Goal: Information Seeking & Learning: Learn about a topic

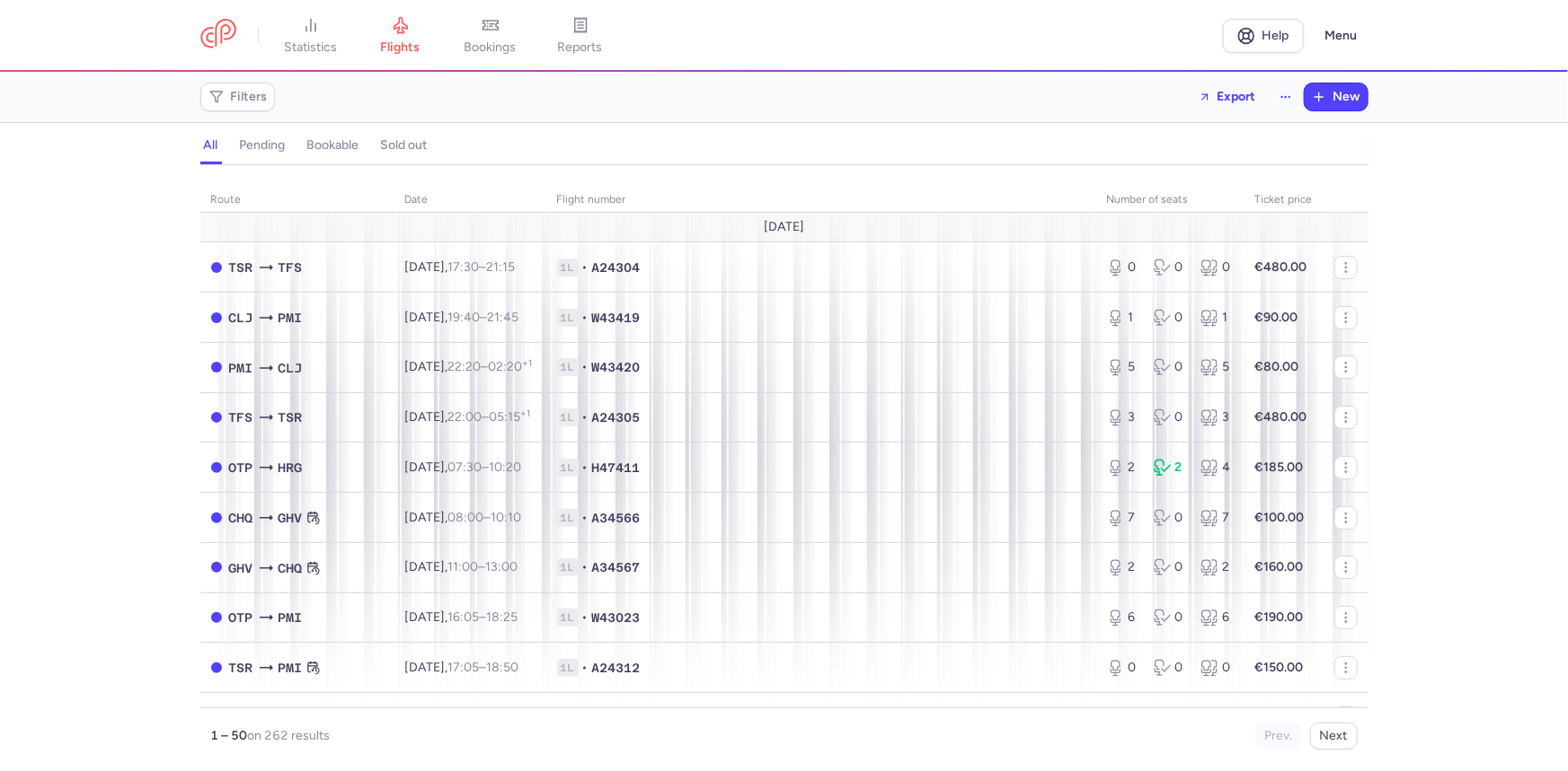
click at [319, 148] on h4 "bookable" at bounding box center [333, 145] width 52 height 16
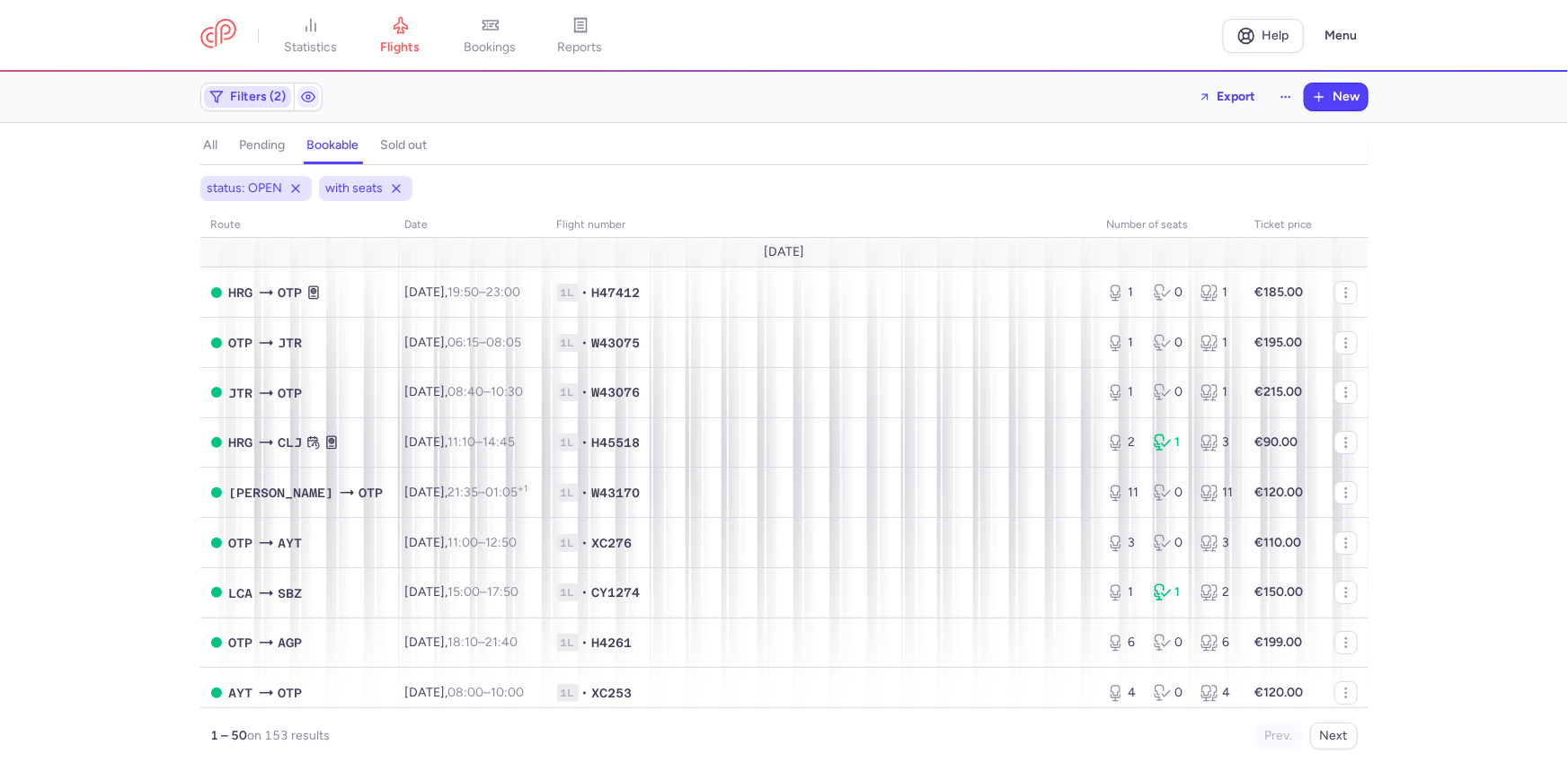
click at [214, 92] on polygon "button" at bounding box center [216, 97] width 12 height 11
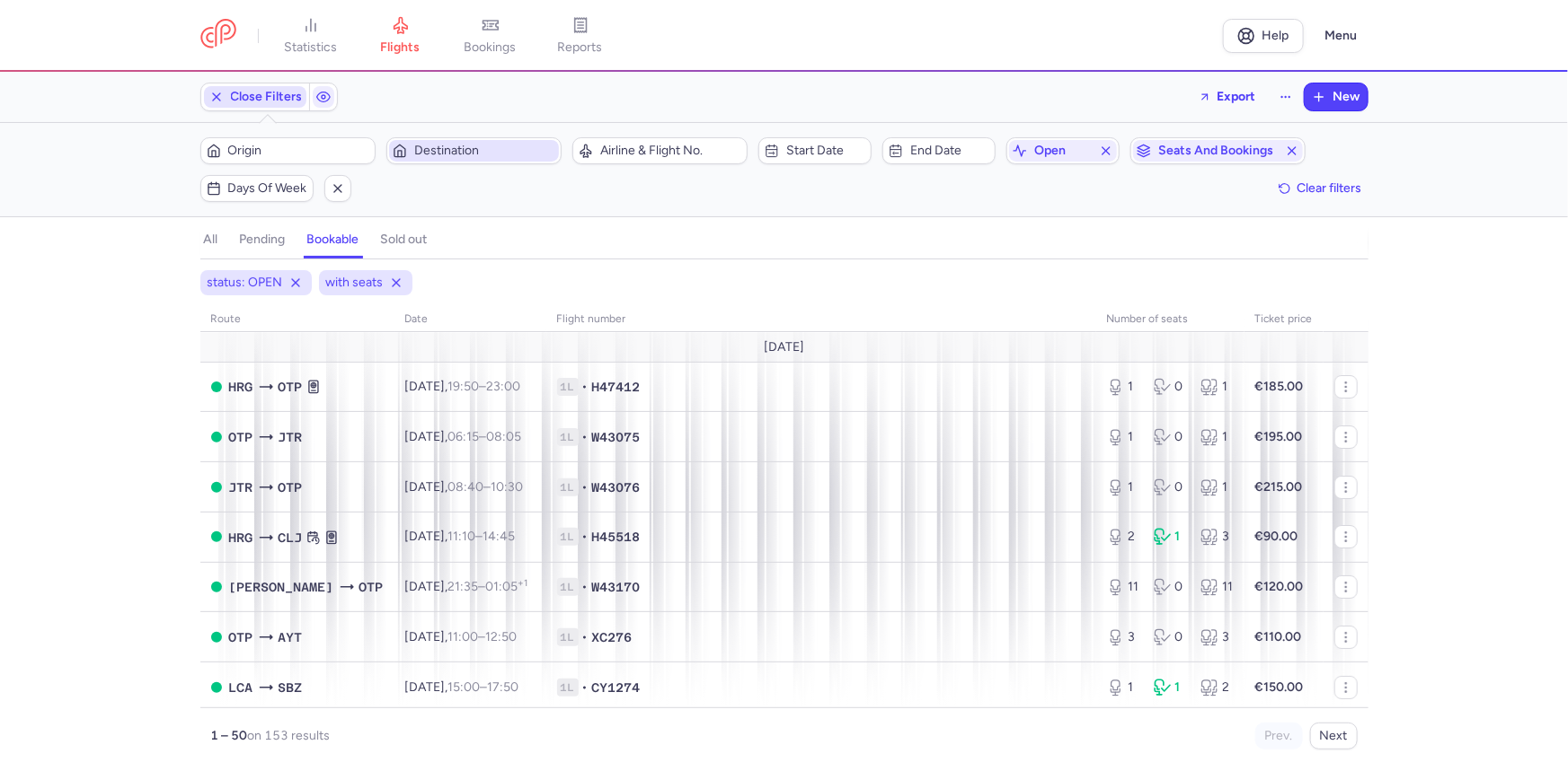
click at [439, 148] on span "Destination" at bounding box center [485, 150] width 141 height 15
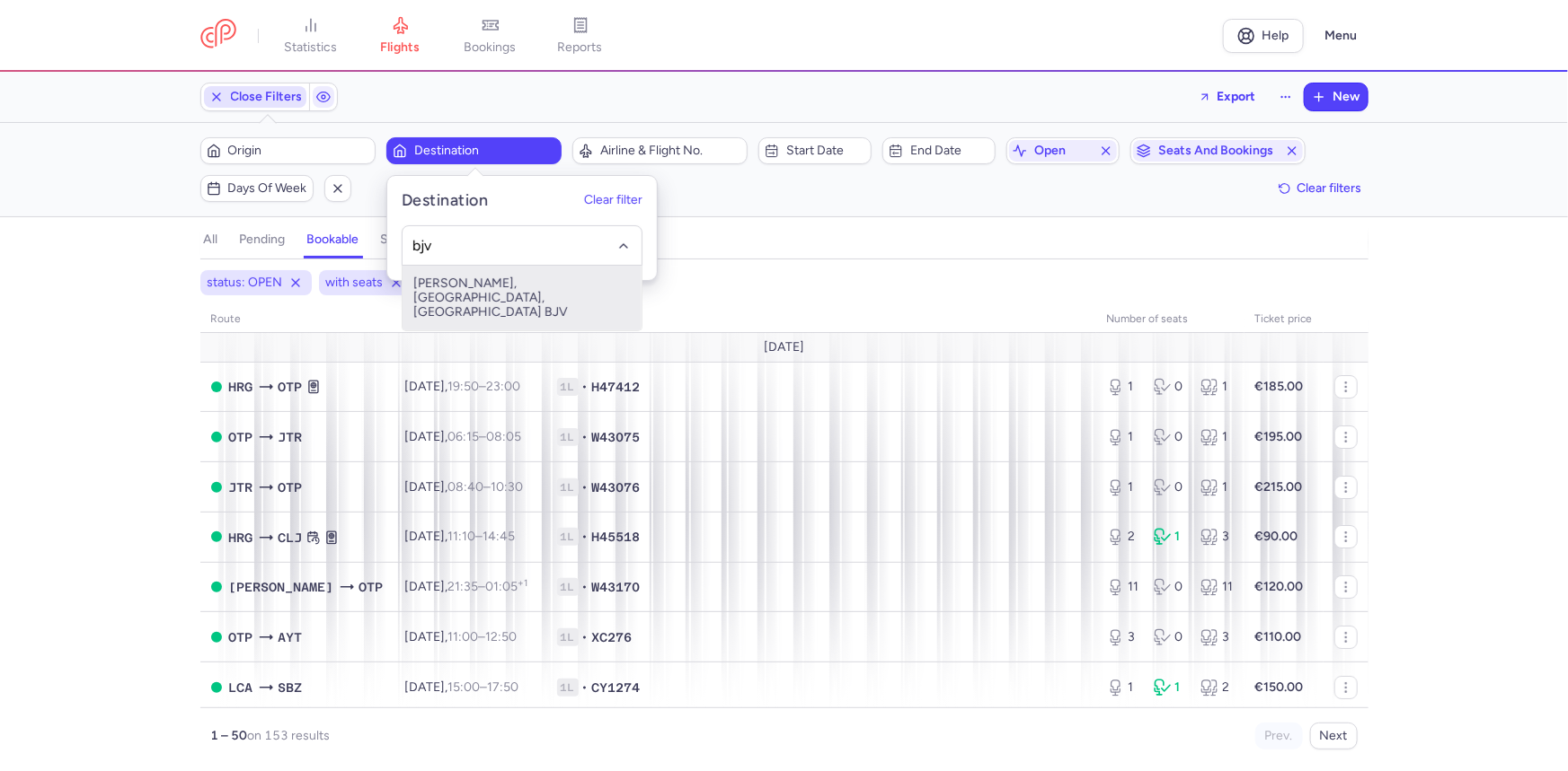
click at [468, 282] on span "[PERSON_NAME], [GEOGRAPHIC_DATA], [GEOGRAPHIC_DATA] BJV" at bounding box center [522, 298] width 239 height 65
type input "bjv"
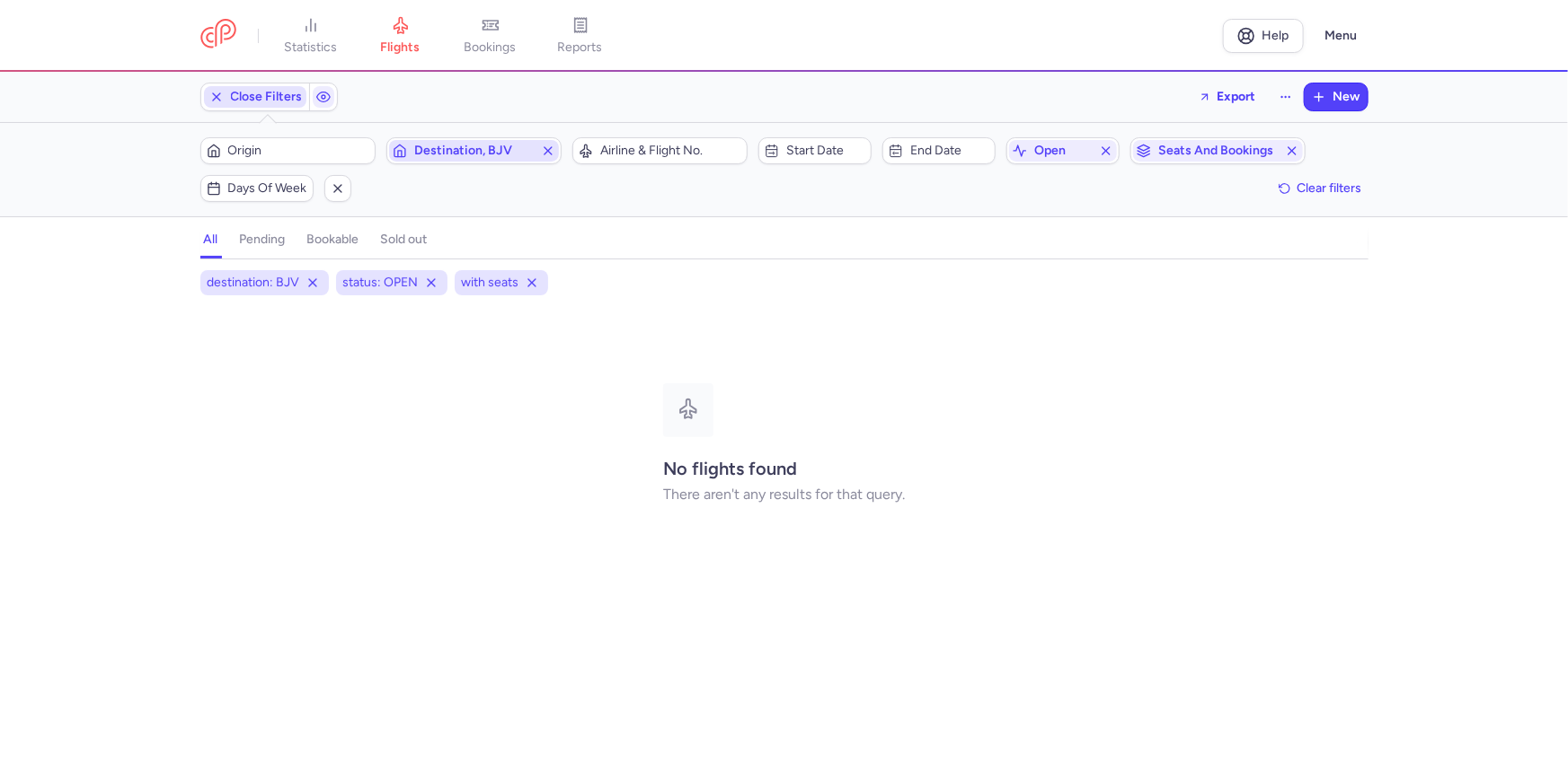
click at [547, 153] on icon "button" at bounding box center [548, 150] width 15 height 15
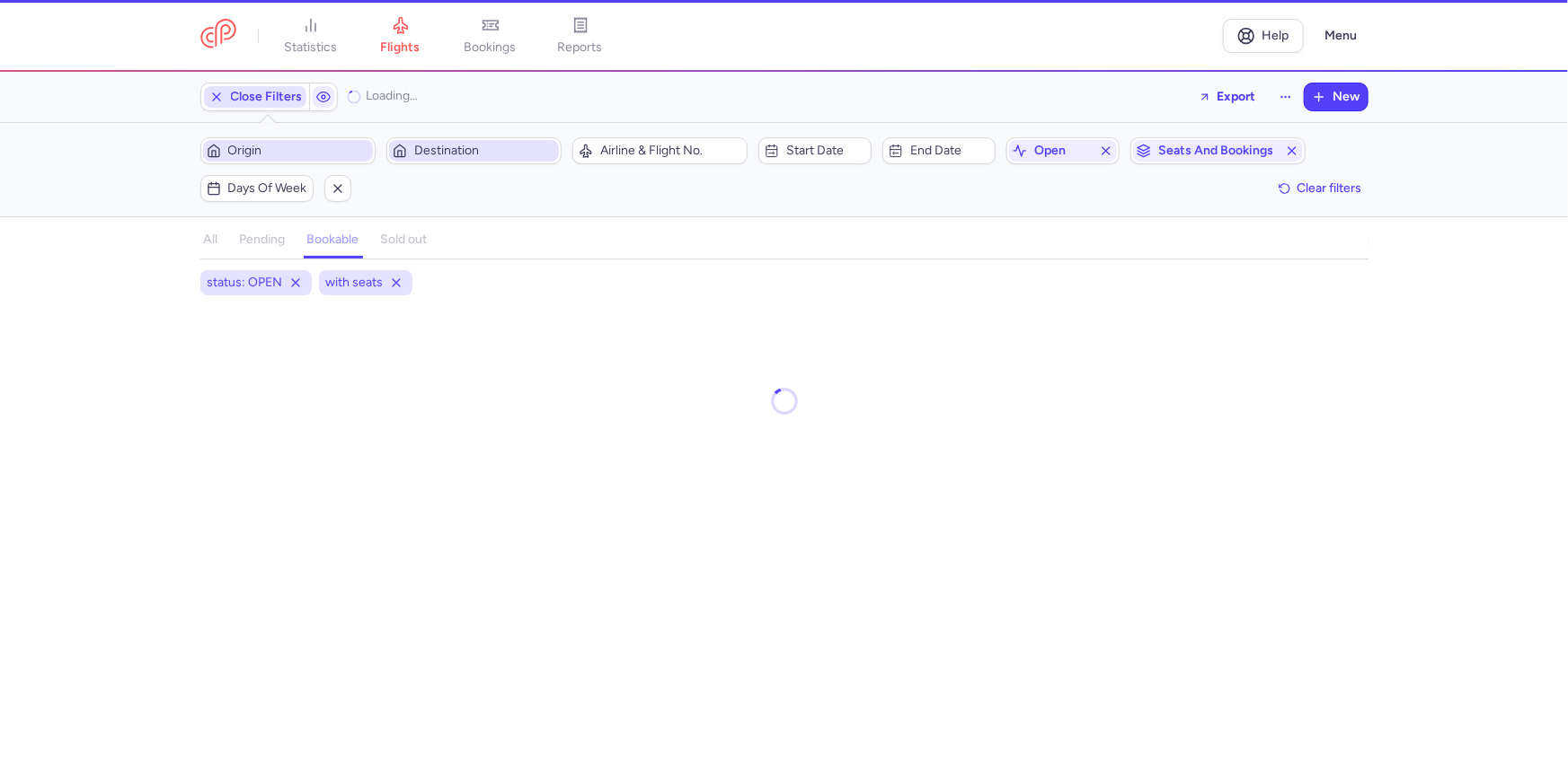
click at [320, 159] on span "Origin" at bounding box center [287, 151] width 169 height 21
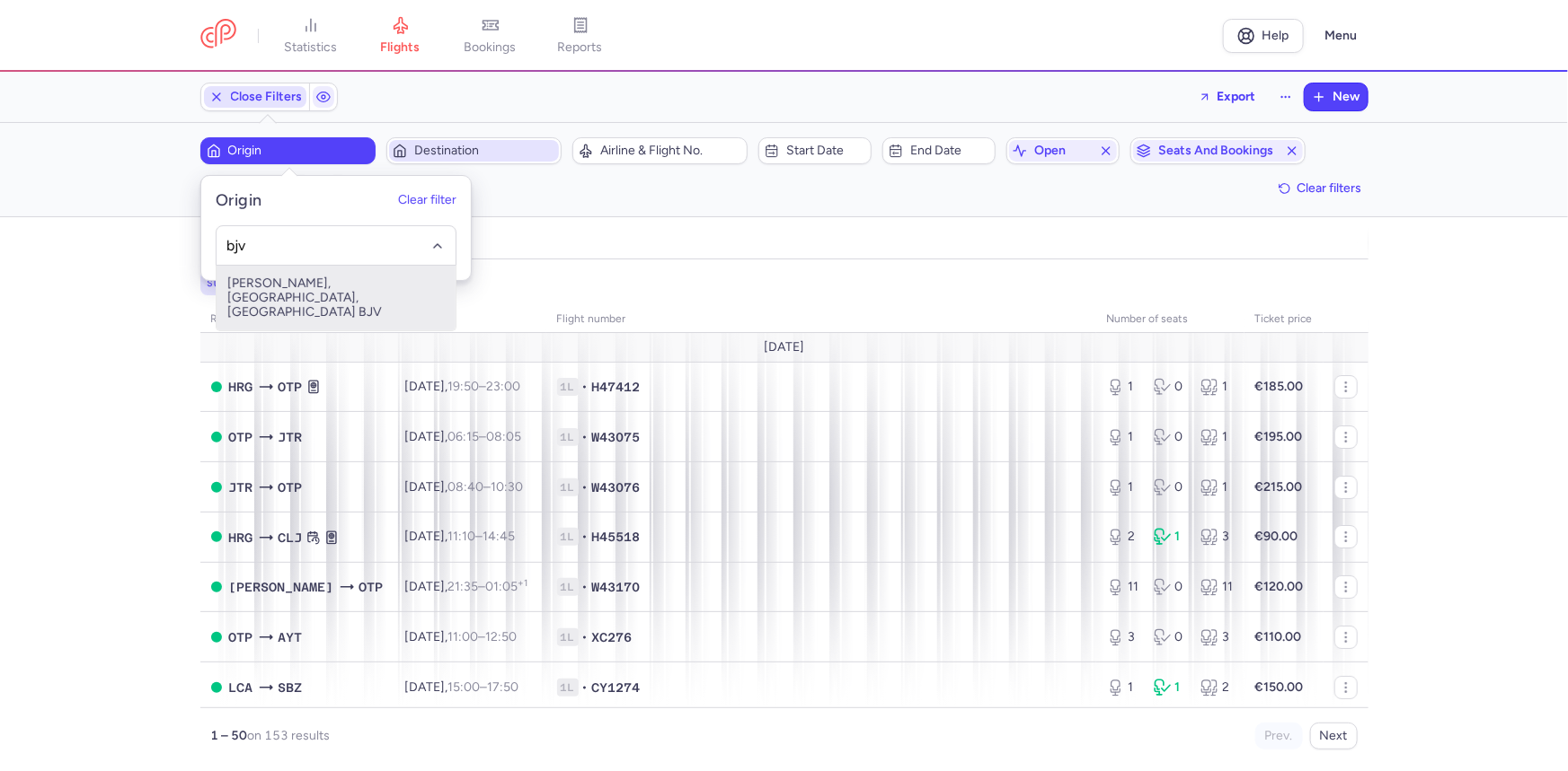
click at [294, 274] on span "[PERSON_NAME], [GEOGRAPHIC_DATA], [GEOGRAPHIC_DATA] BJV" at bounding box center [336, 298] width 239 height 65
type input "bjv"
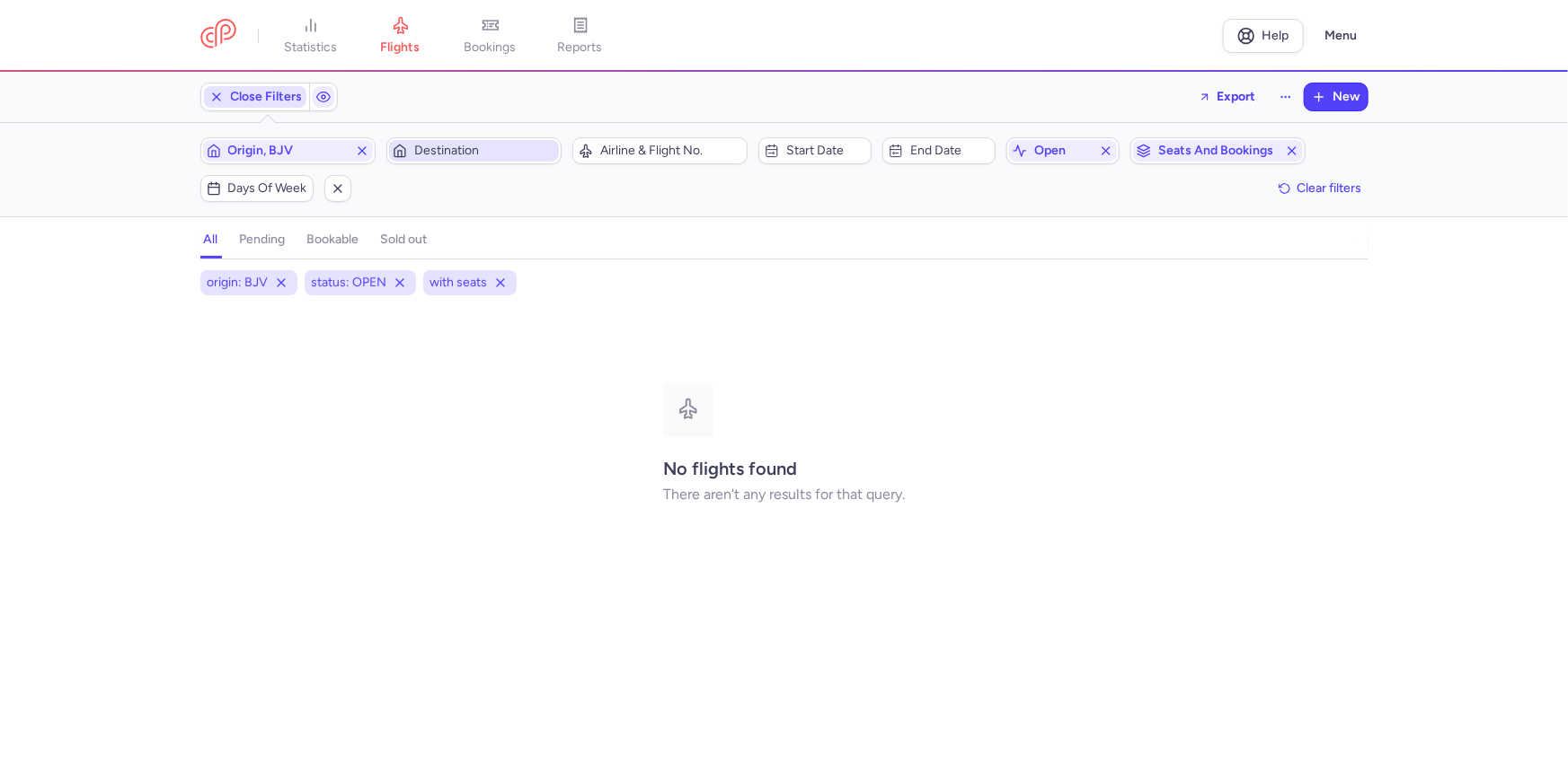
click at [259, 240] on h4 "pending" at bounding box center [262, 239] width 45 height 16
click at [396, 235] on h4 "sold out" at bounding box center [405, 239] width 46 height 16
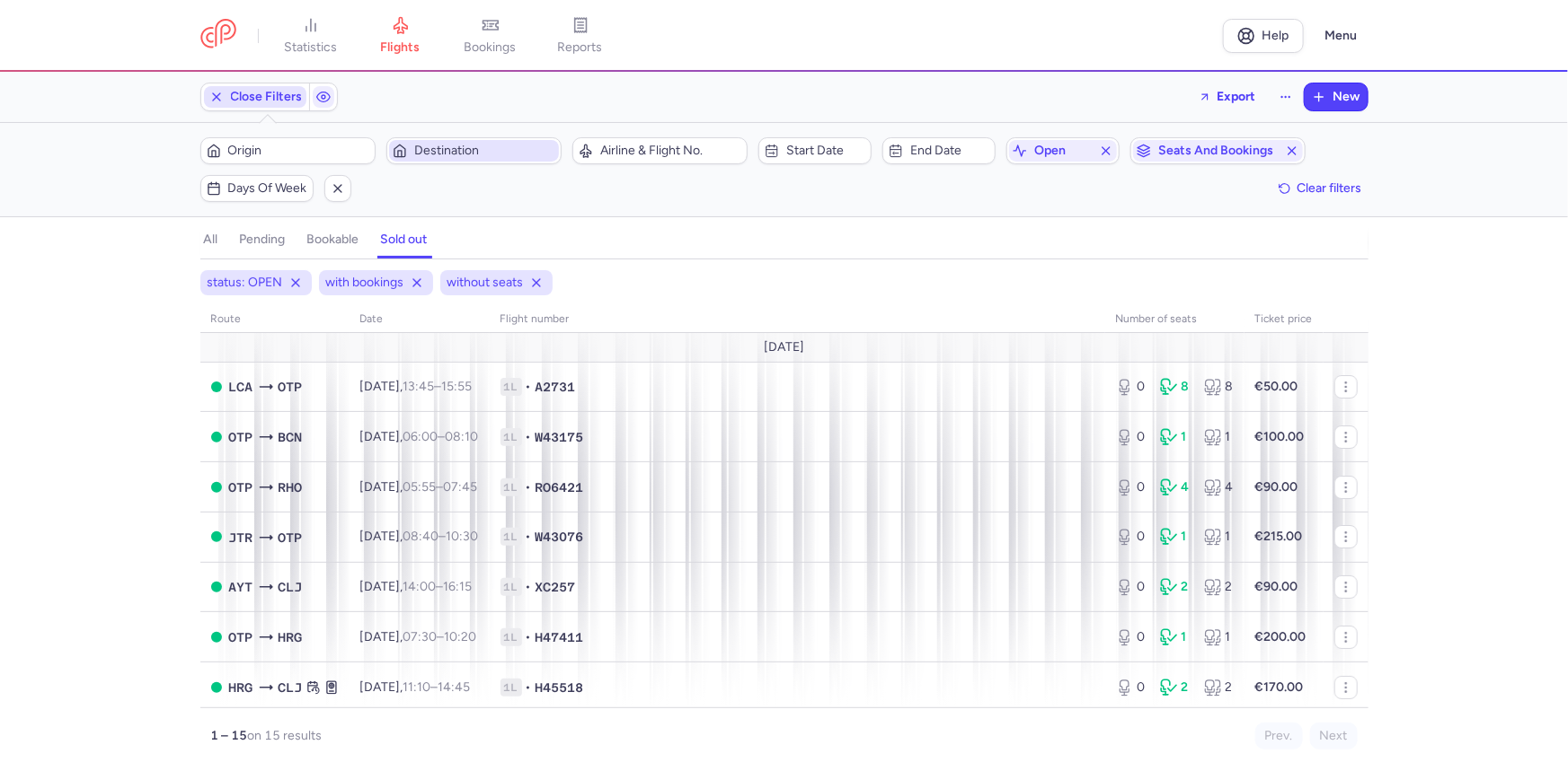
click at [206, 242] on h4 "all" at bounding box center [211, 239] width 15 height 16
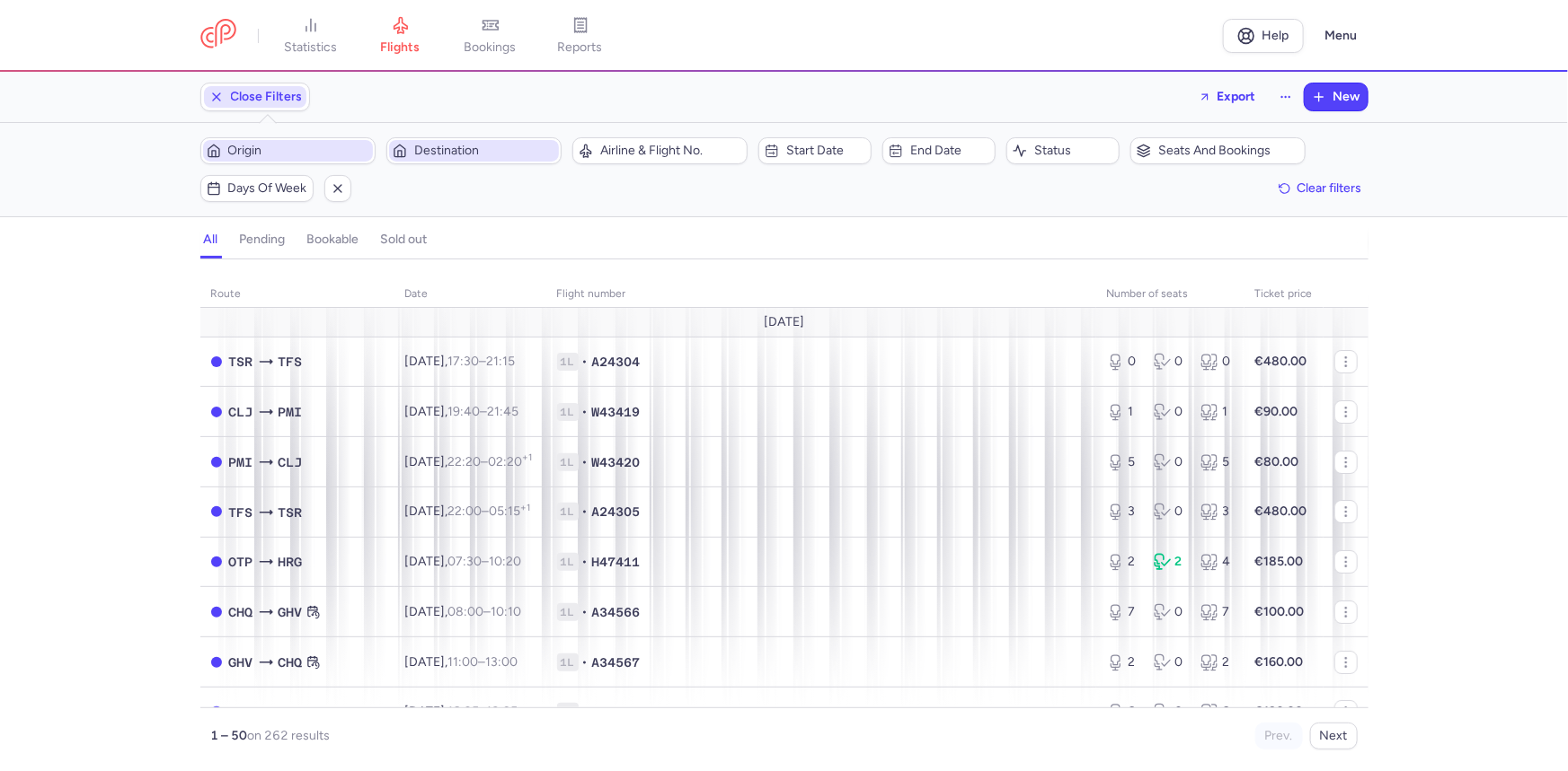
click at [292, 153] on span "Origin" at bounding box center [299, 150] width 141 height 15
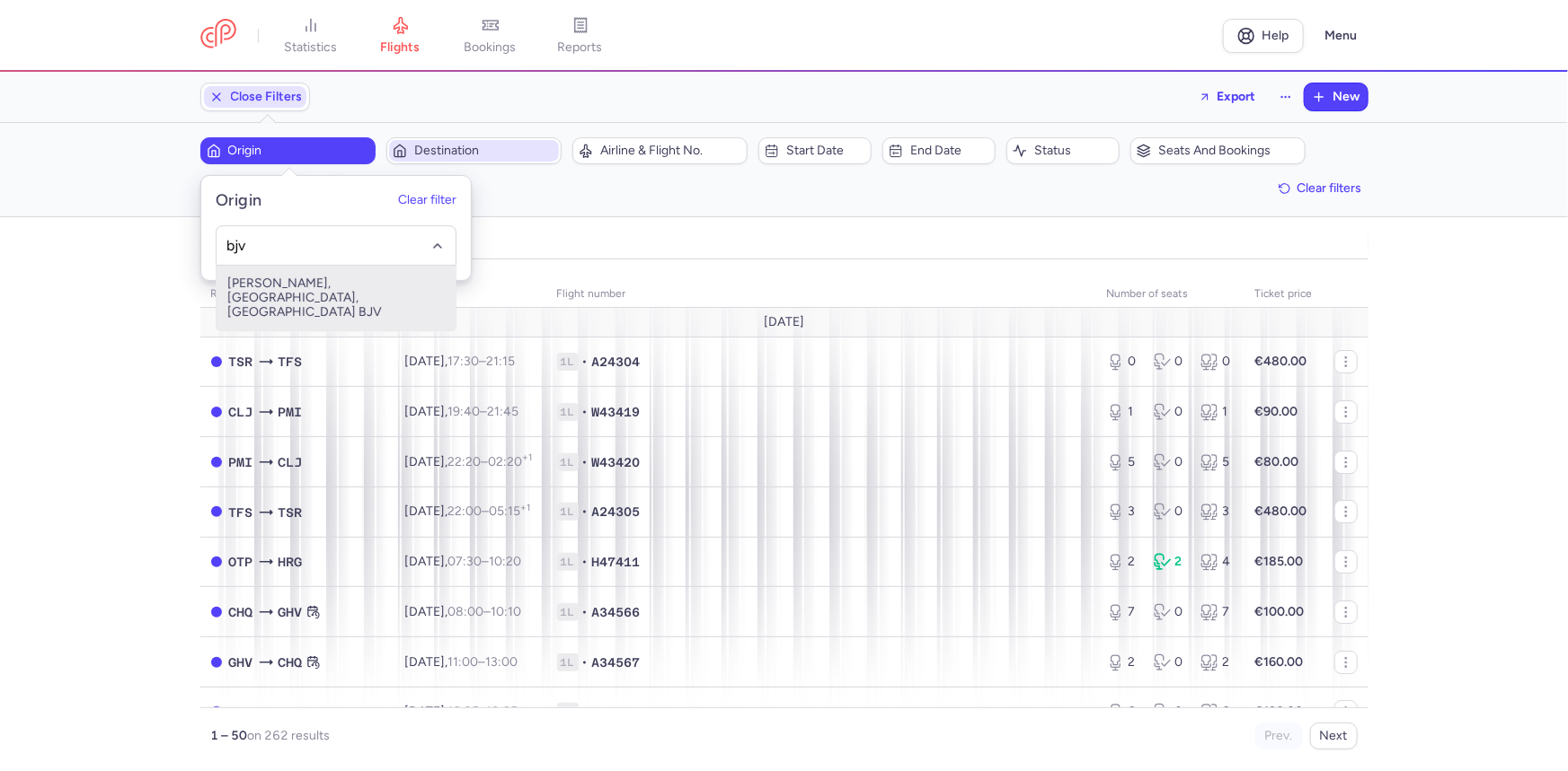
click at [309, 275] on span "[PERSON_NAME], [GEOGRAPHIC_DATA], [GEOGRAPHIC_DATA] BJV" at bounding box center [336, 298] width 239 height 65
type input "bjv"
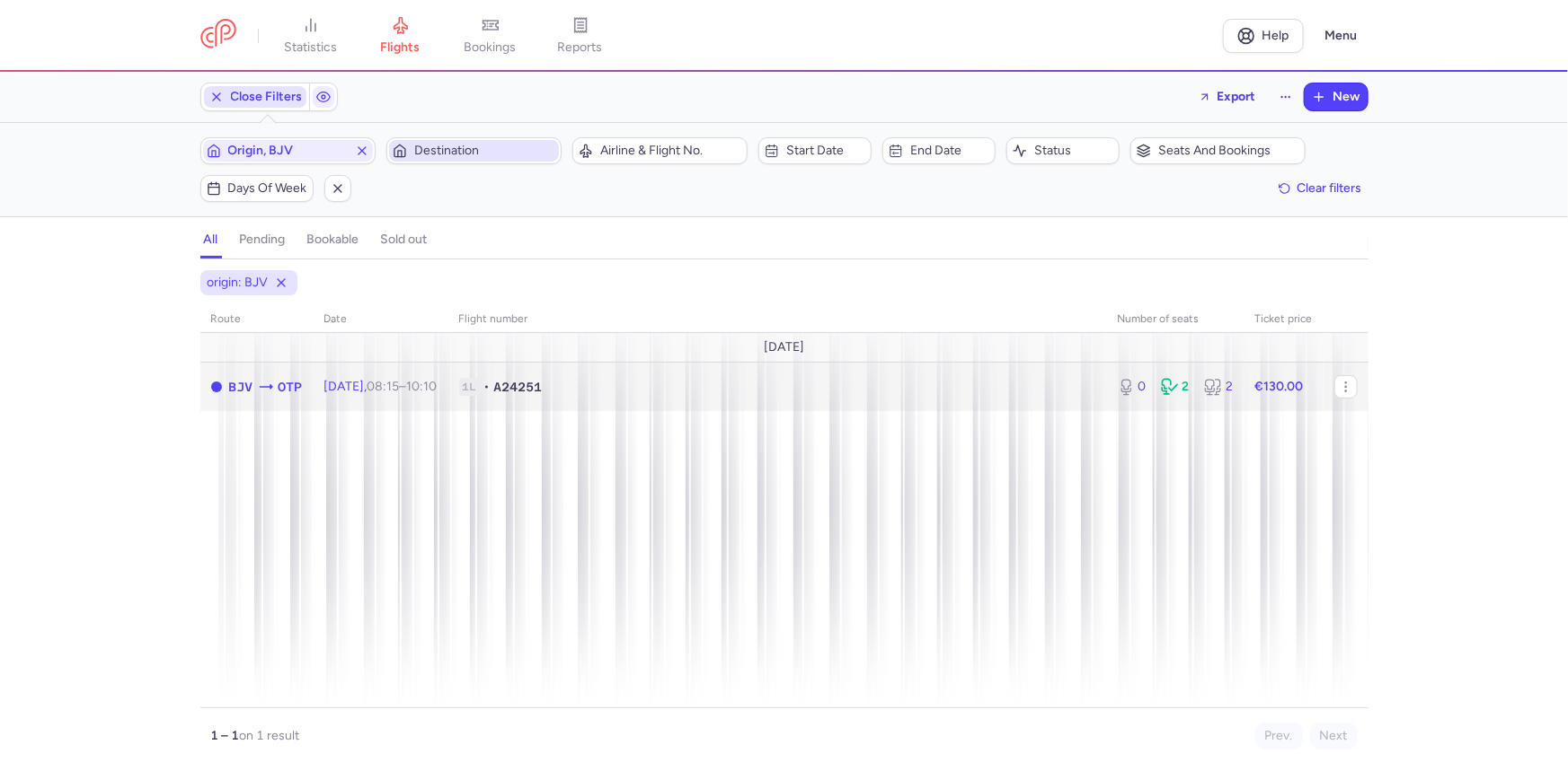
click at [623, 383] on span "1L • A24251" at bounding box center [777, 387] width 637 height 18
select select "days"
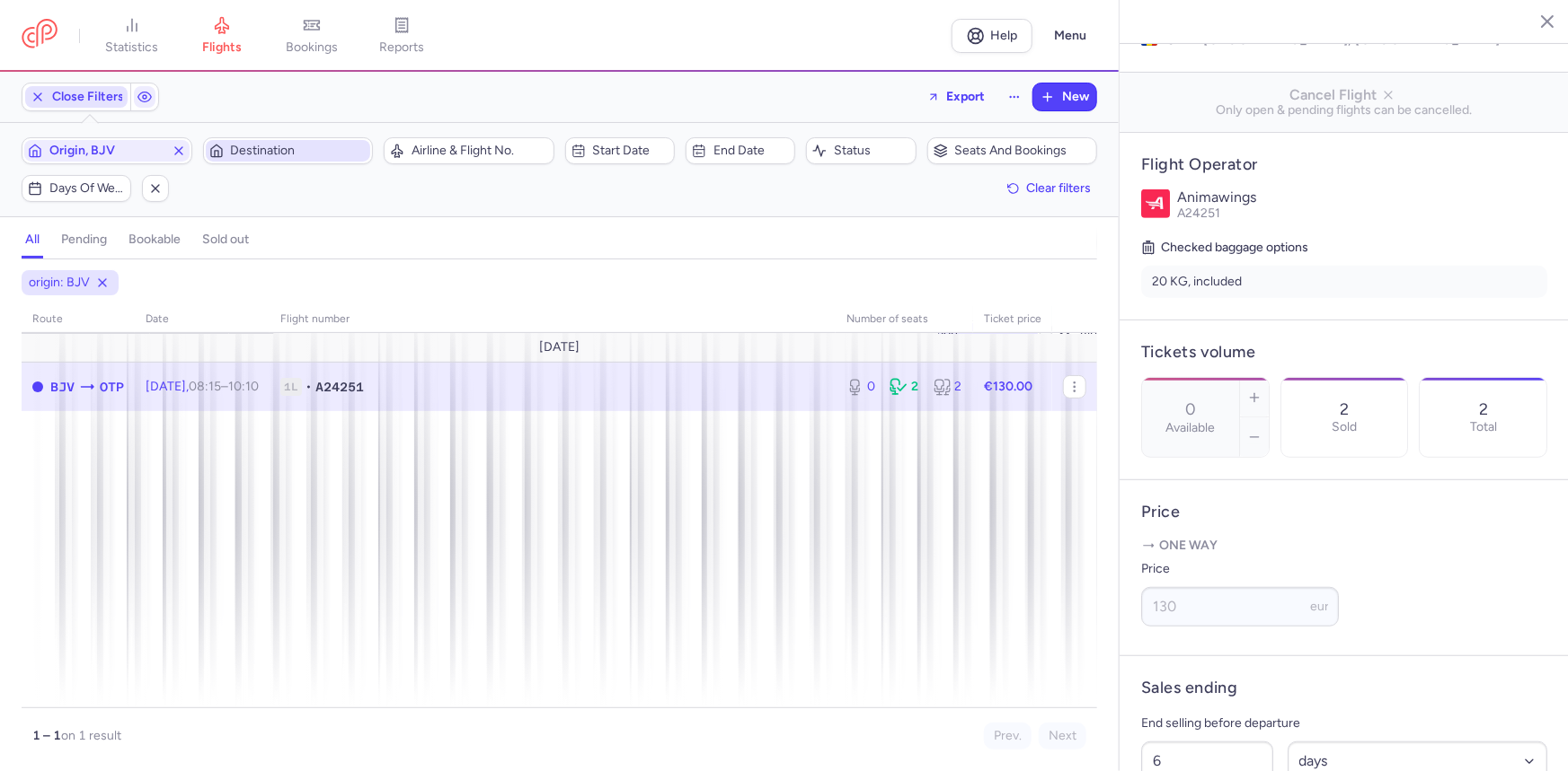
scroll to position [81, 0]
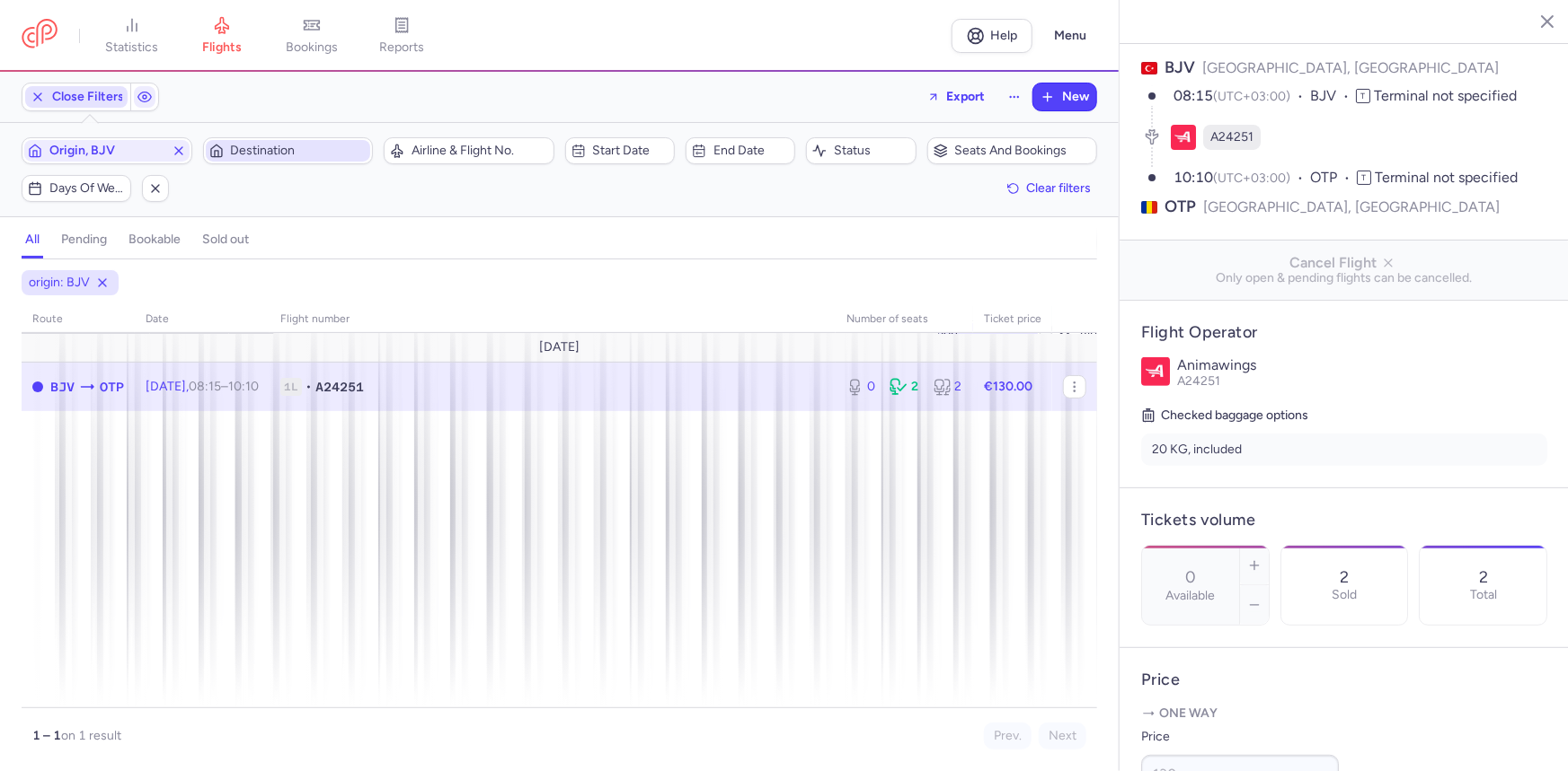
click at [1534, 19] on line "button" at bounding box center [1533, 20] width 9 height 9
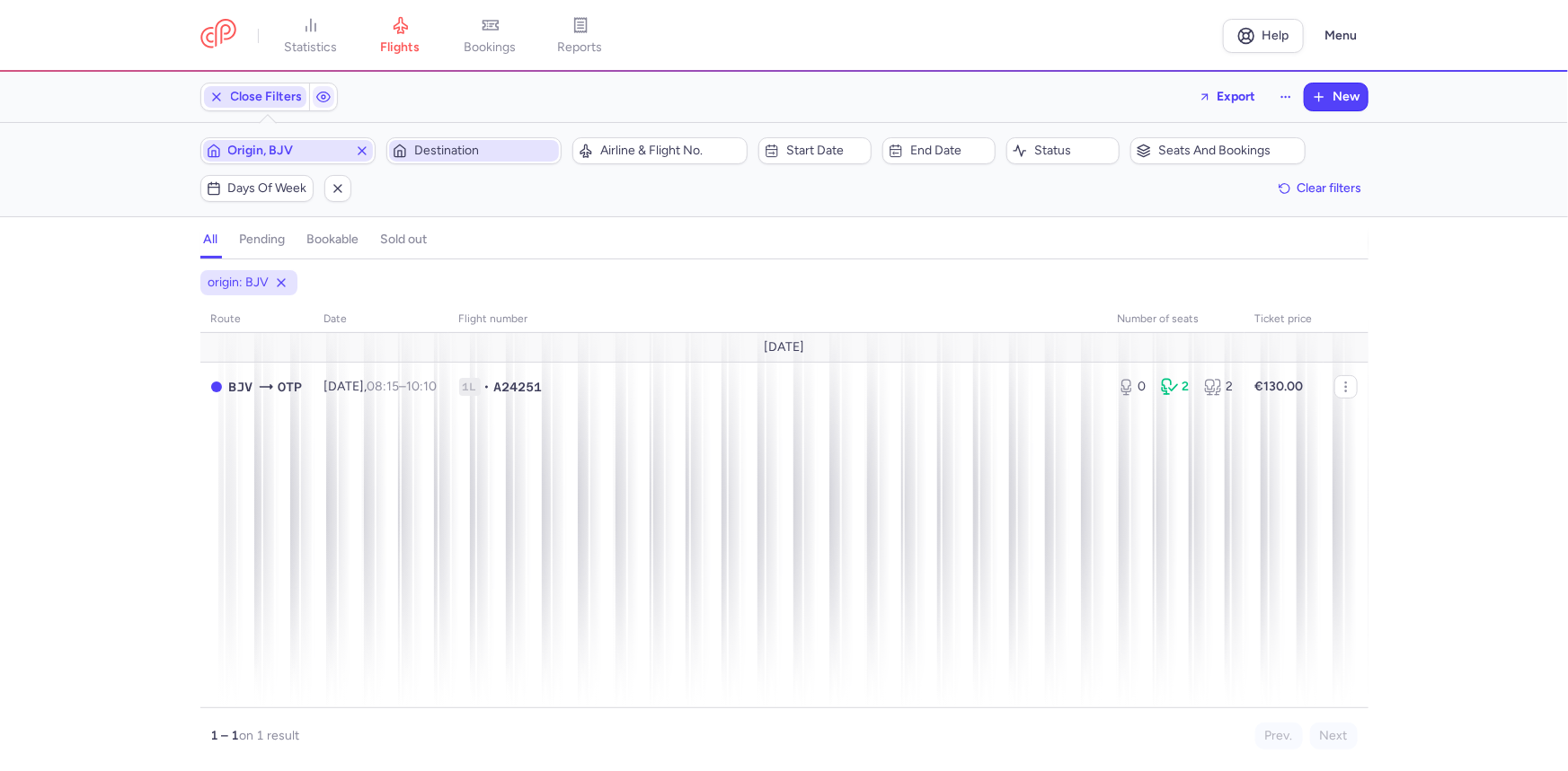
click at [363, 149] on line "button" at bounding box center [361, 150] width 7 height 7
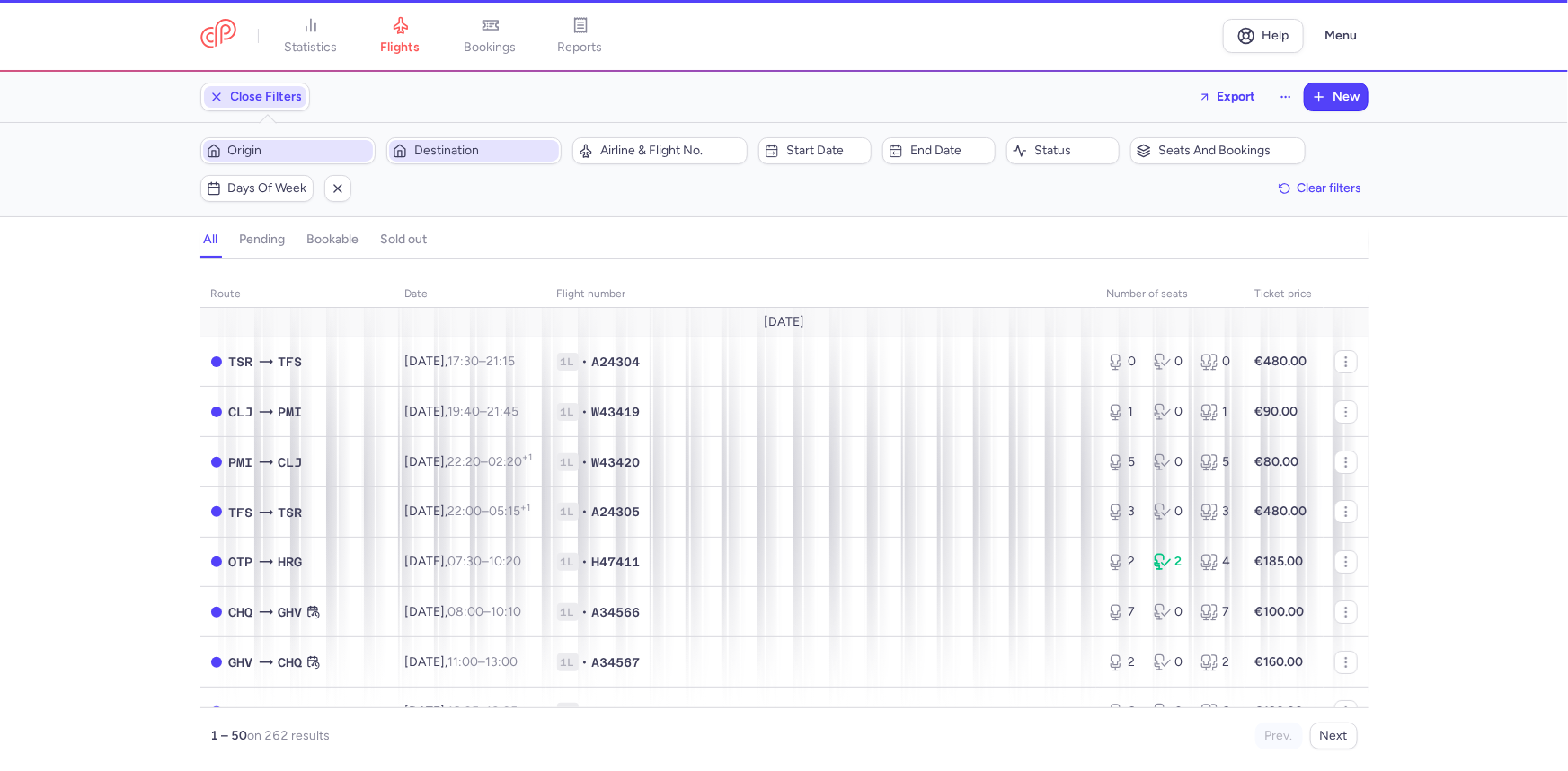
click at [431, 147] on span "Destination" at bounding box center [485, 150] width 141 height 15
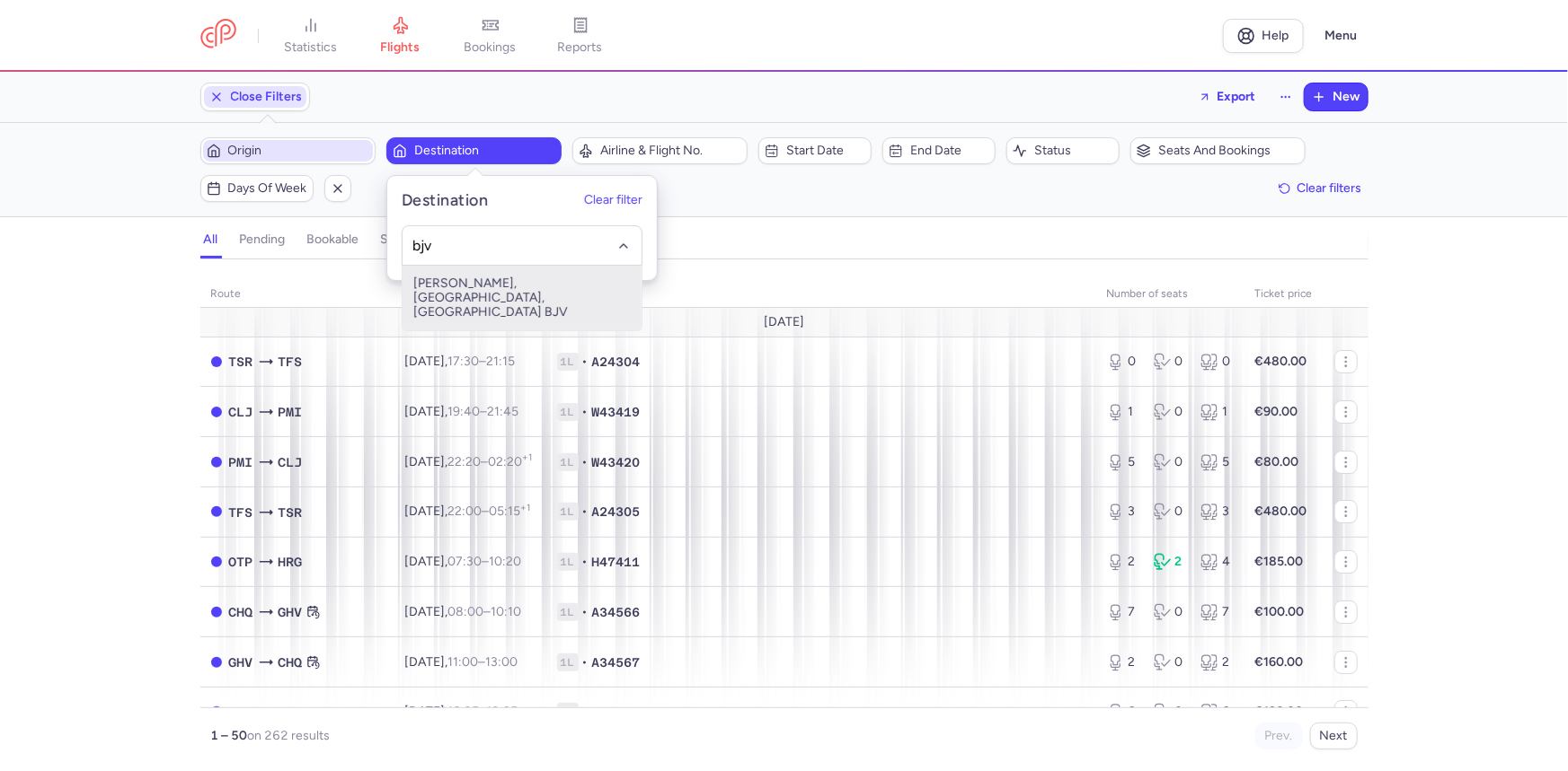
click at [485, 282] on span "[PERSON_NAME], [GEOGRAPHIC_DATA], [GEOGRAPHIC_DATA] BJV" at bounding box center [522, 298] width 239 height 65
type input "bjv"
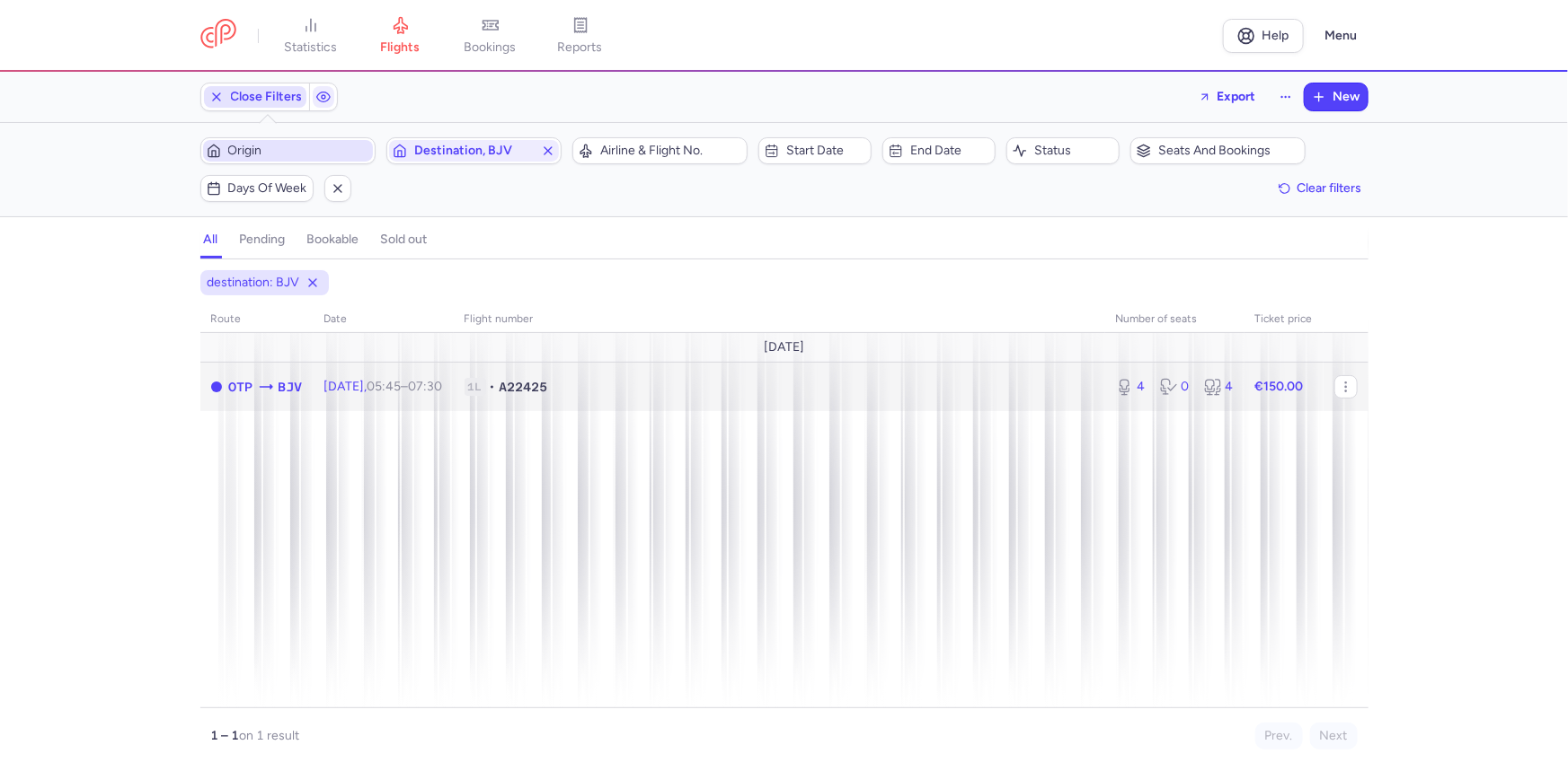
click at [390, 392] on span "[DATE] 05:45 – 07:30 +0" at bounding box center [383, 387] width 119 height 15
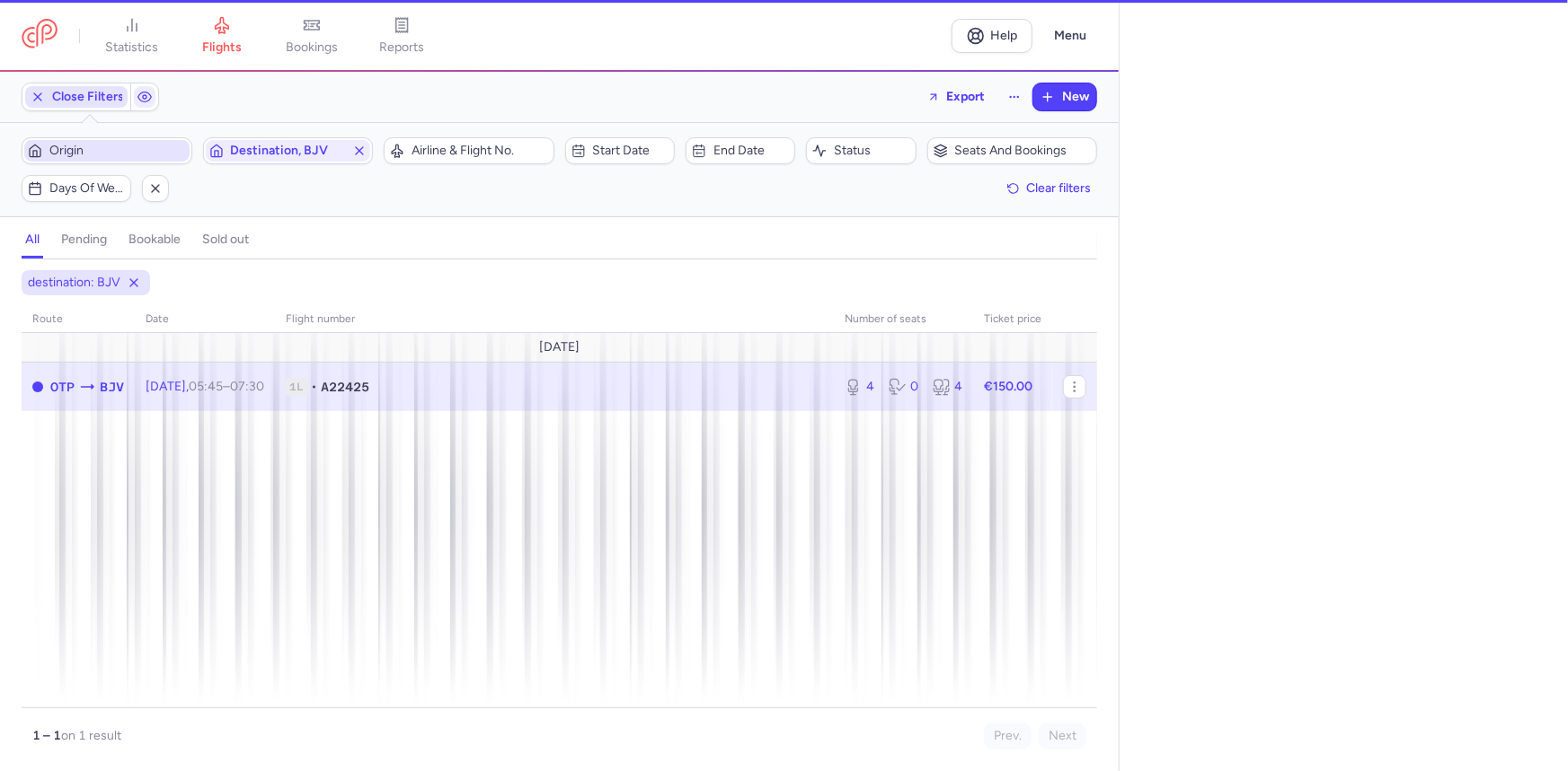
select select "days"
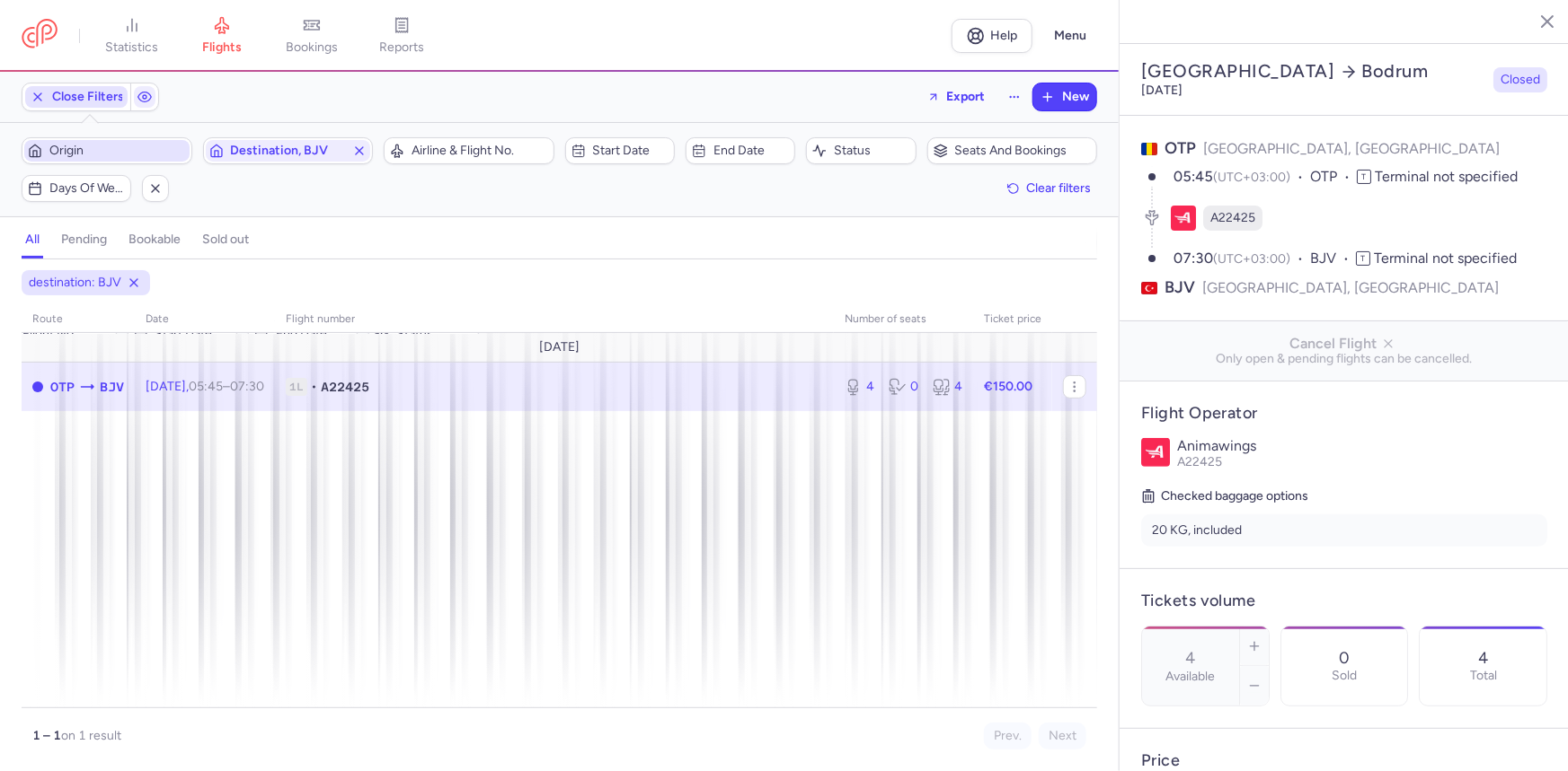
click at [1532, 20] on line "button" at bounding box center [1533, 20] width 9 height 9
